Goal: Check status: Check status

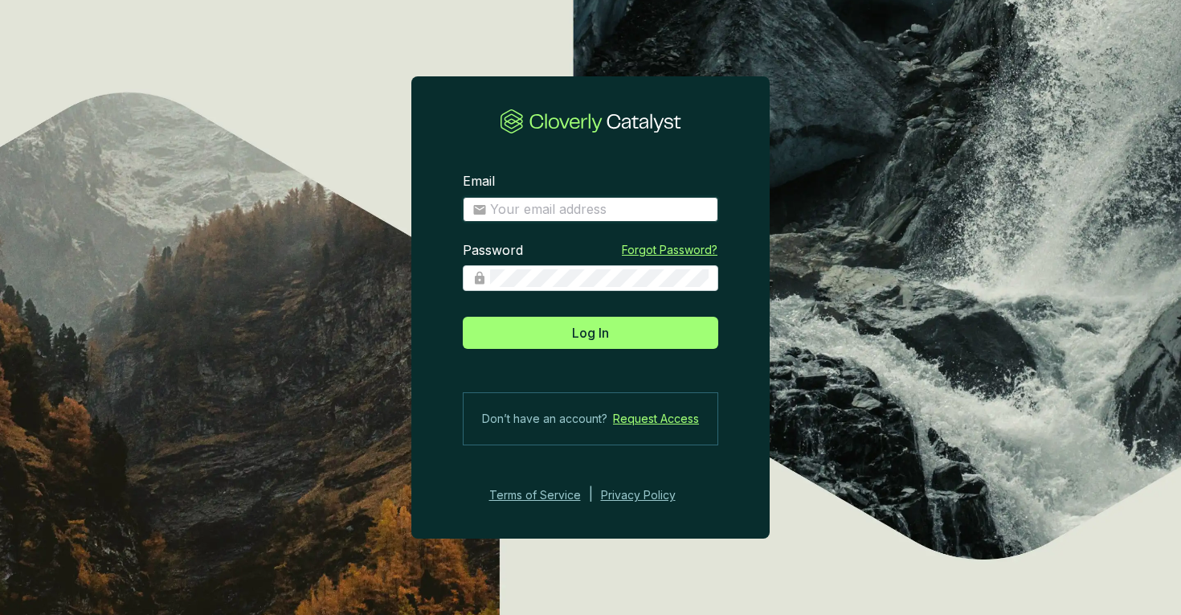
click at [554, 210] on input "Email" at bounding box center [599, 210] width 219 height 18
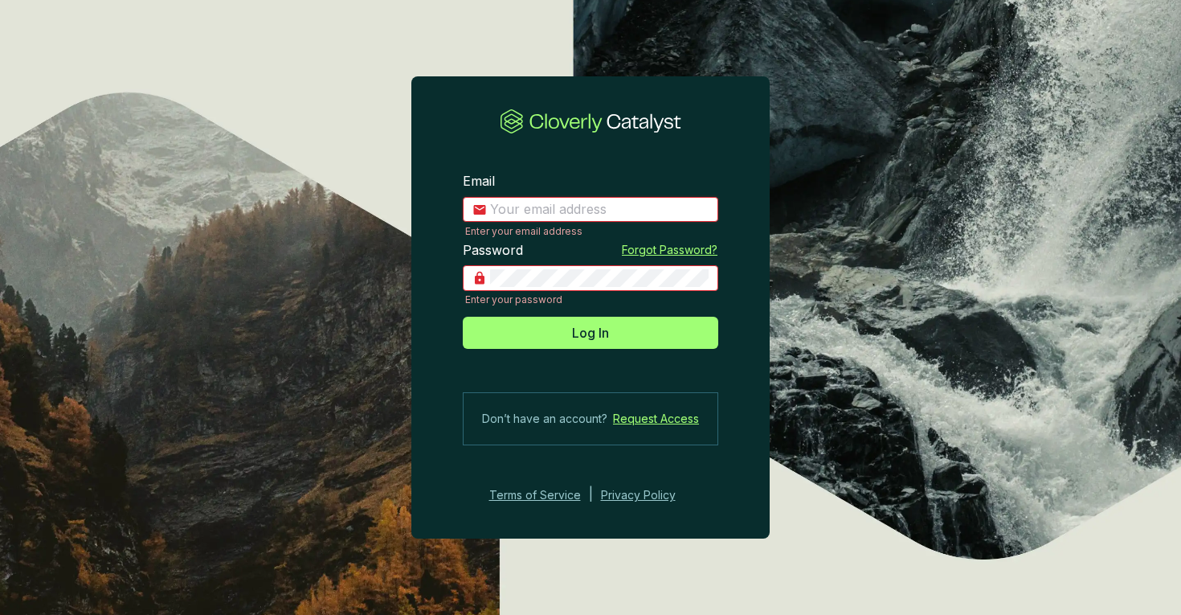
click at [592, 214] on input "Email" at bounding box center [599, 210] width 219 height 18
type input "hedda@planboo.eco"
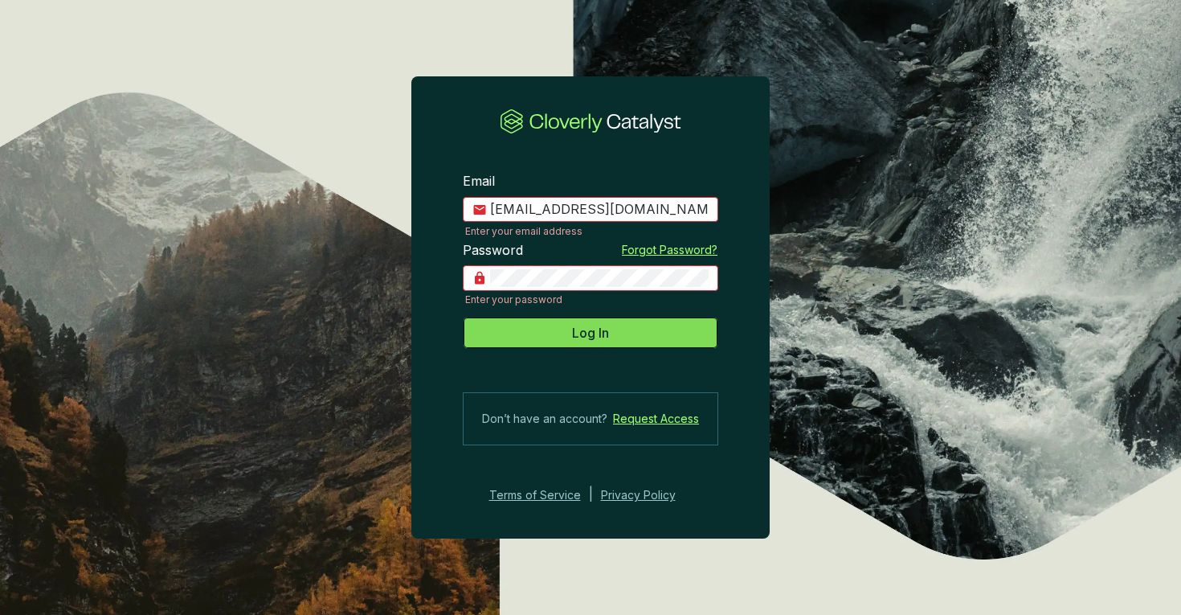
click at [601, 348] on button "Log In" at bounding box center [590, 333] width 255 height 32
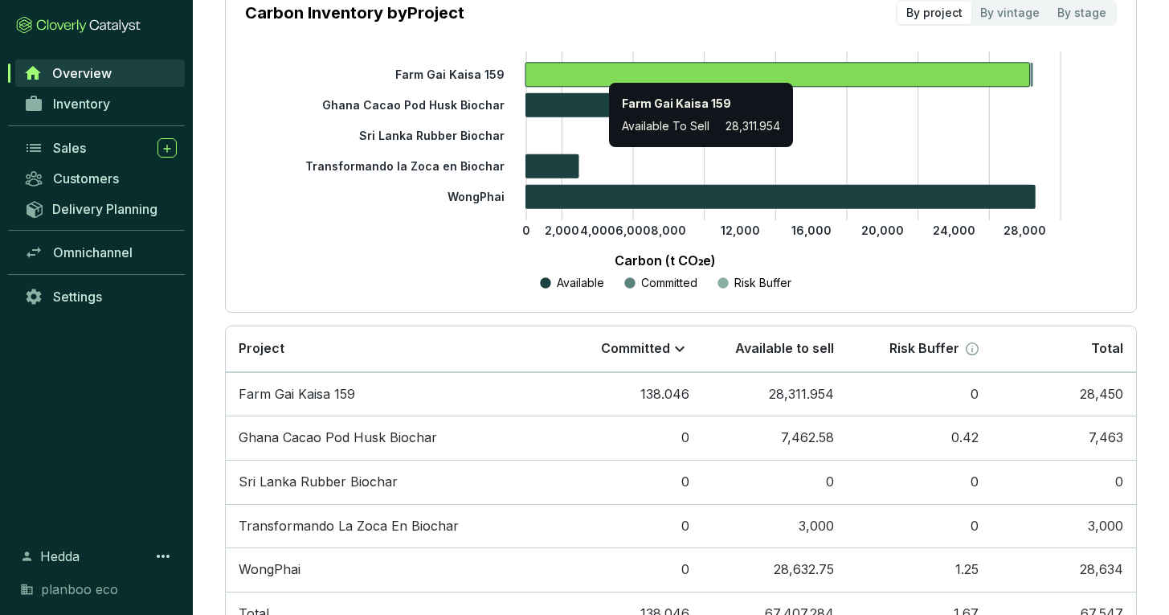
scroll to position [330, 0]
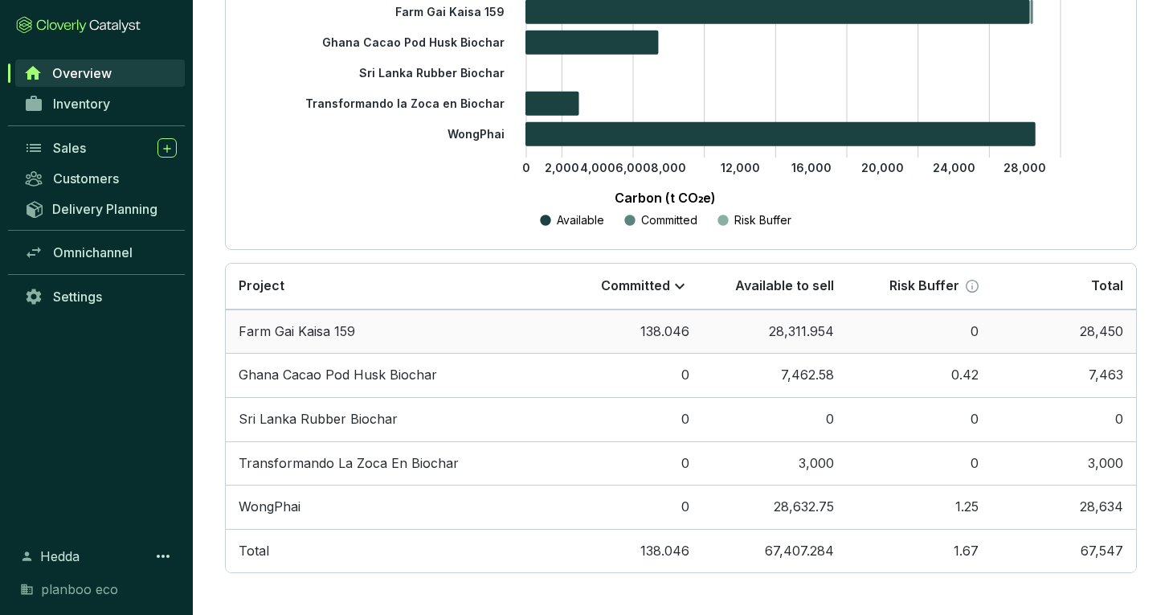
click at [631, 323] on td "138.046" at bounding box center [630, 331] width 145 height 44
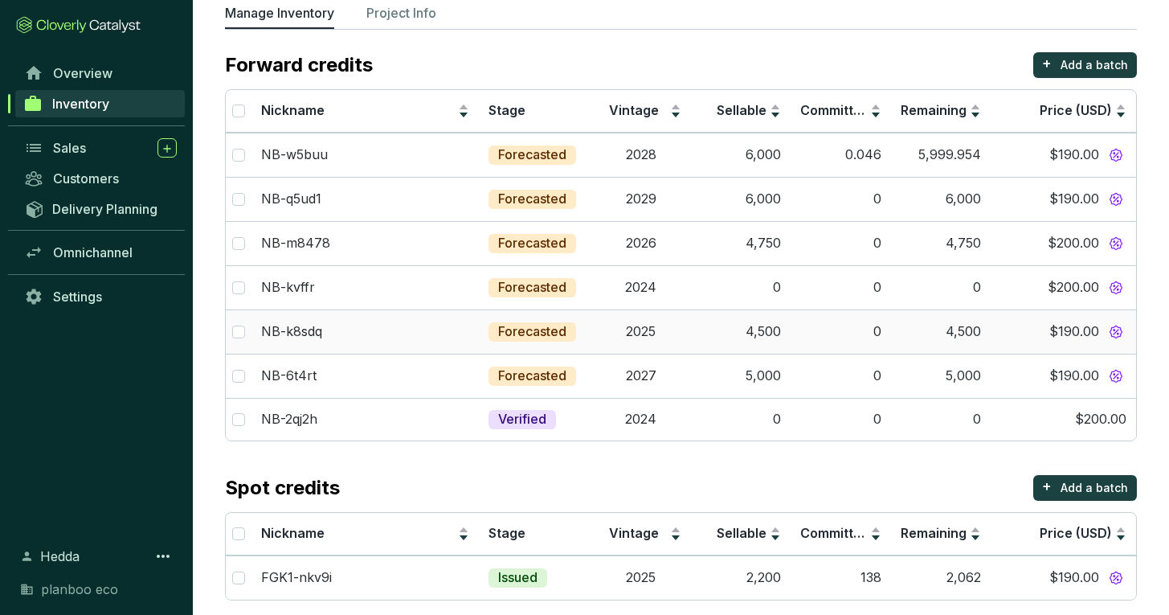
scroll to position [125, 0]
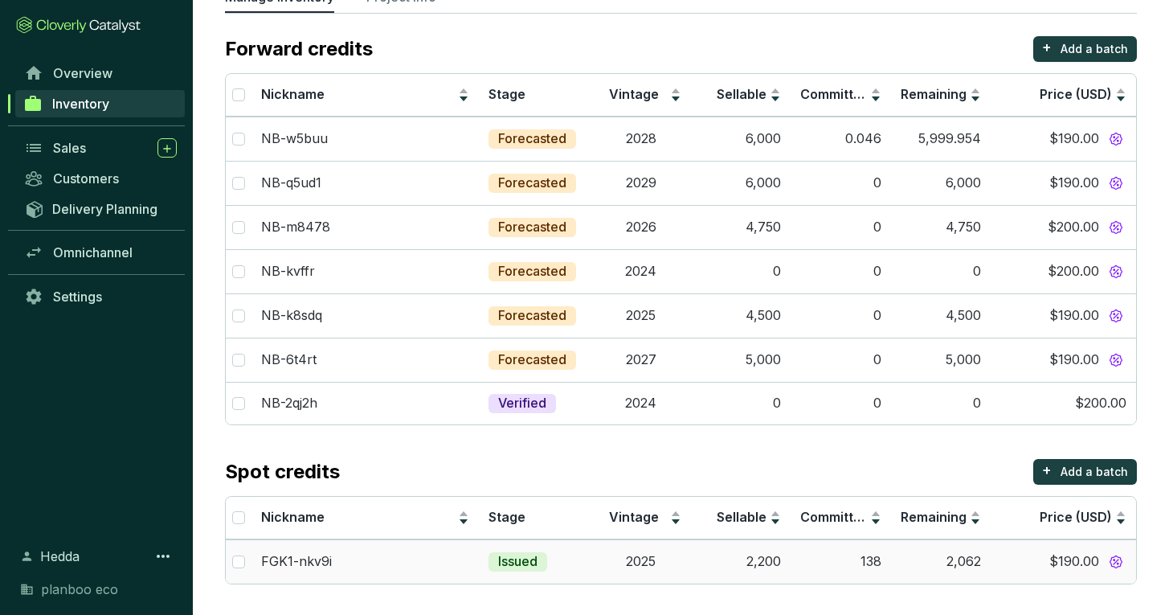
click at [643, 563] on td "2025" at bounding box center [641, 561] width 100 height 44
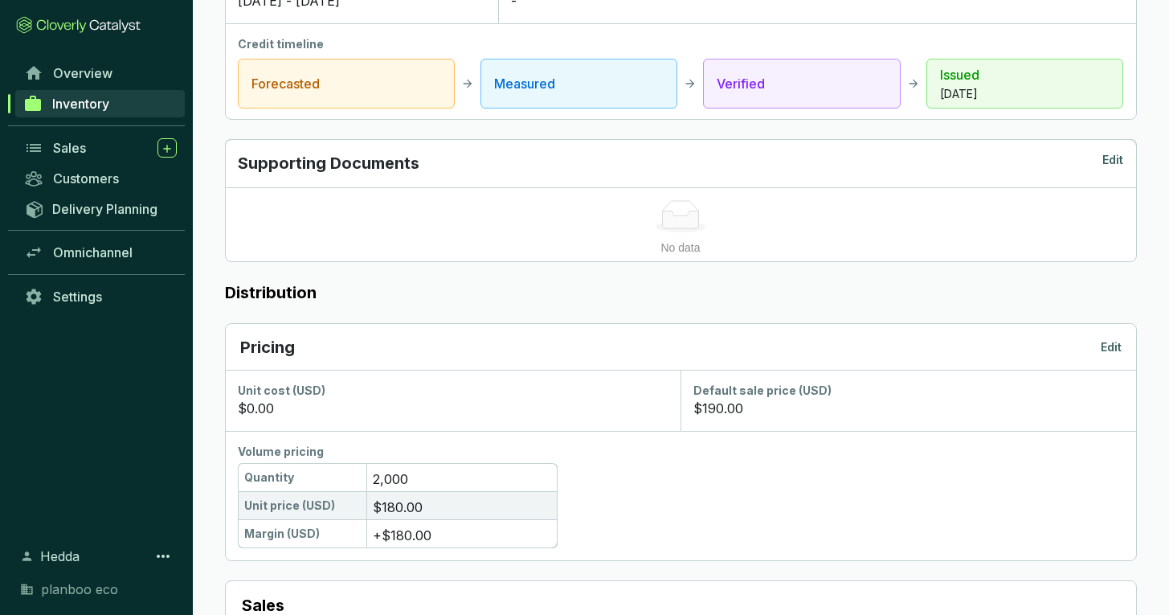
scroll to position [868, 0]
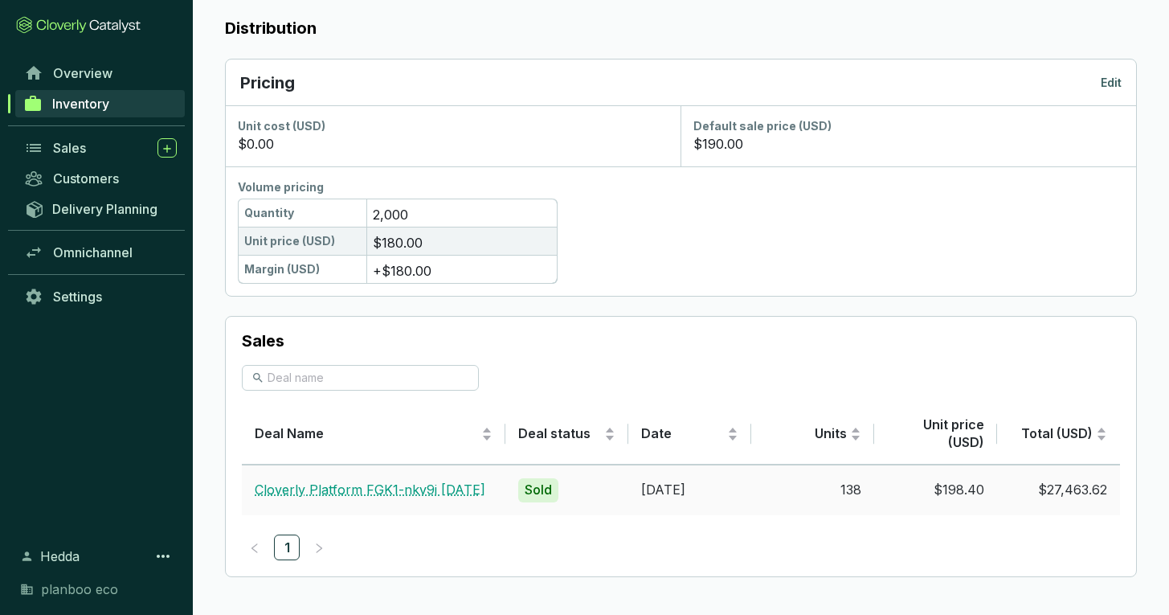
click at [441, 496] on link "Cloverly Platform FGK1-nkv9i [DATE]" at bounding box center [370, 489] width 231 height 16
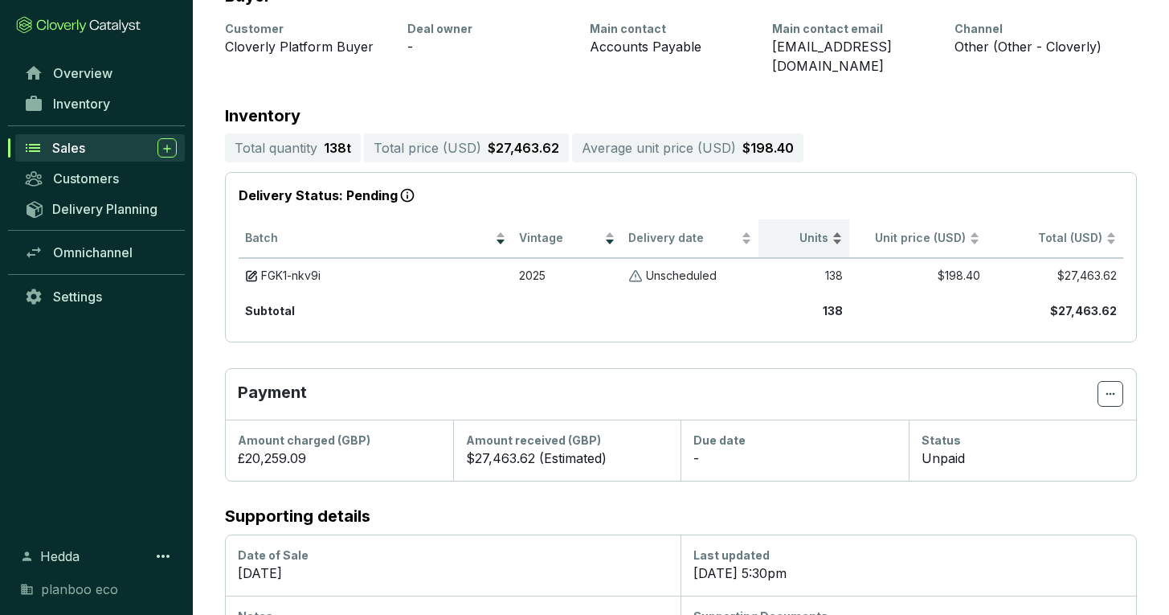
scroll to position [266, 0]
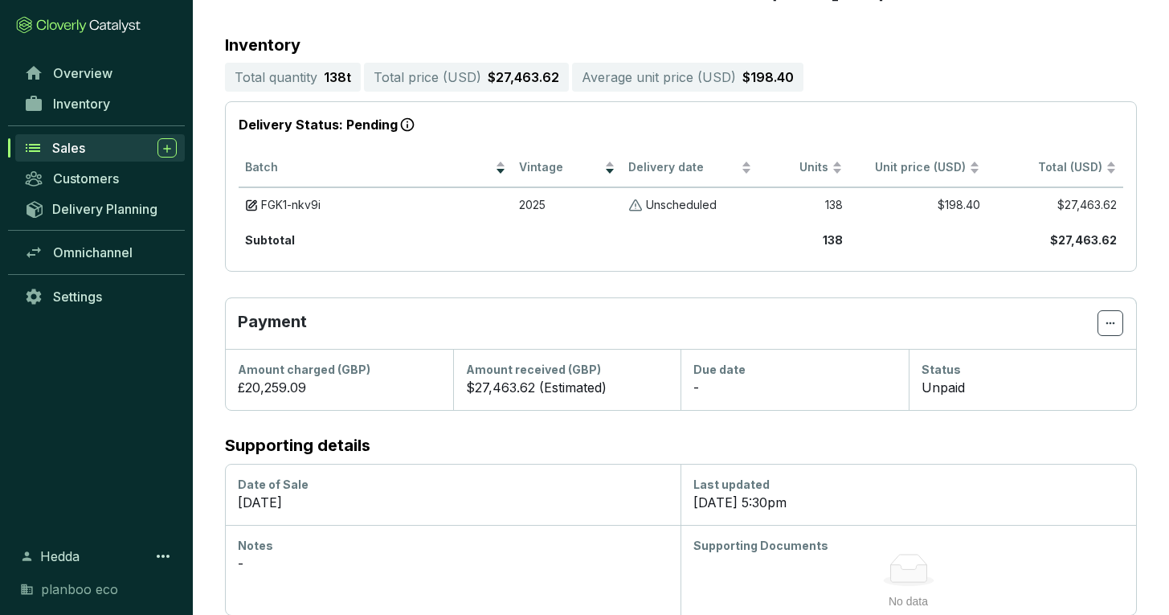
click at [700, 378] on section "-" at bounding box center [794, 387] width 202 height 19
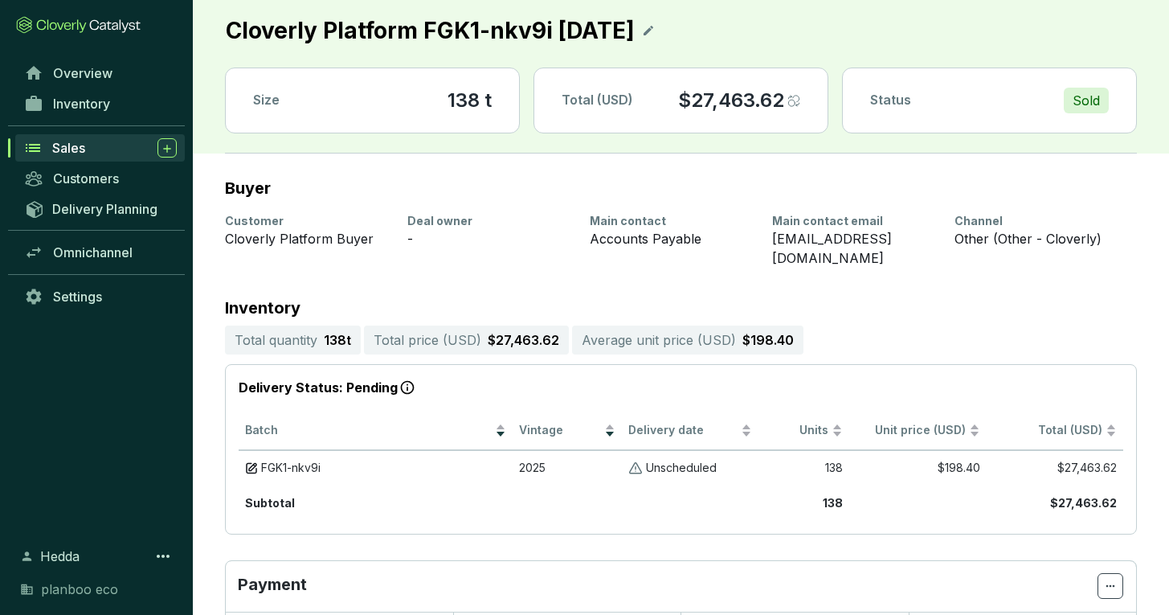
scroll to position [0, 0]
